Goal: Communication & Community: Connect with others

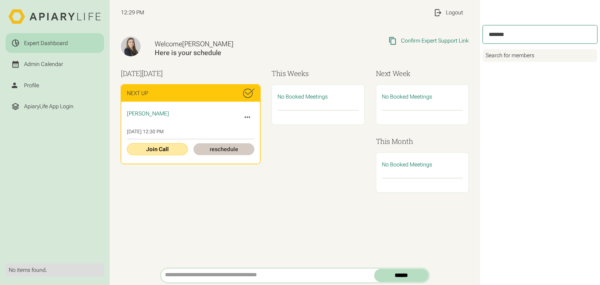
click at [156, 150] on link "Join Call" at bounding box center [157, 149] width 61 height 12
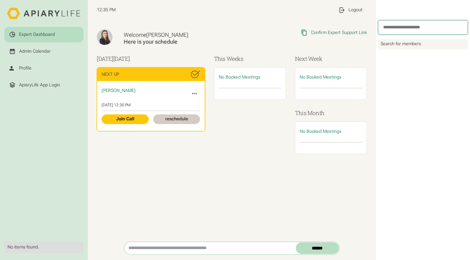
click at [194, 92] on icon at bounding box center [194, 93] width 7 height 7
click at [118, 121] on link "Join Call" at bounding box center [125, 120] width 47 height 10
